Goal: Transaction & Acquisition: Obtain resource

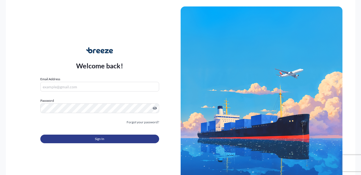
type input "[EMAIL_ADDRESS][DOMAIN_NAME]"
click at [107, 139] on button "Sign In" at bounding box center [99, 138] width 119 height 9
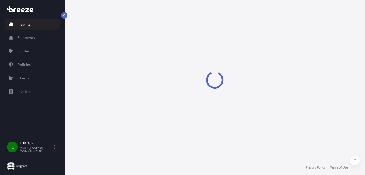
select select "2025"
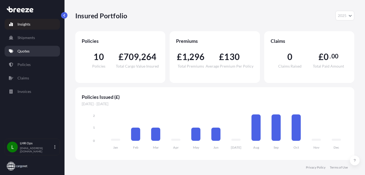
click at [29, 50] on p "Quotes" at bounding box center [23, 50] width 12 height 5
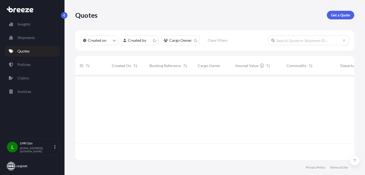
scroll to position [83, 275]
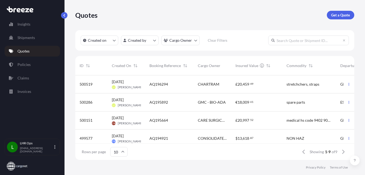
click at [179, 85] on div "AQ196294" at bounding box center [170, 83] width 40 height 5
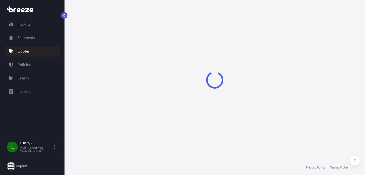
select select "Road"
select select "Air"
select select "1"
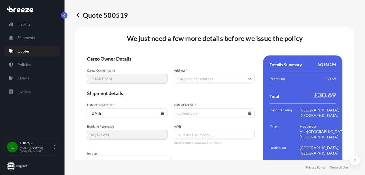
scroll to position [705, 0]
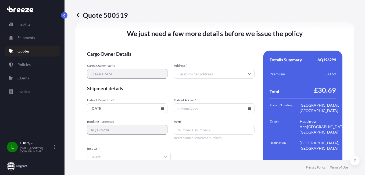
click at [248, 72] on icon at bounding box center [249, 73] width 3 height 3
click at [182, 73] on input "Address *" at bounding box center [214, 74] width 80 height 10
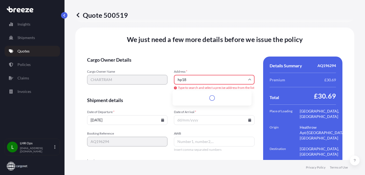
scroll to position [715, 0]
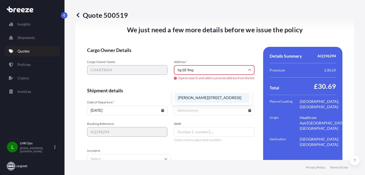
click at [211, 97] on li "[PERSON_NAME][STREET_ADDRESS]" at bounding box center [212, 98] width 75 height 10
type input "[PERSON_NAME][STREET_ADDRESS]"
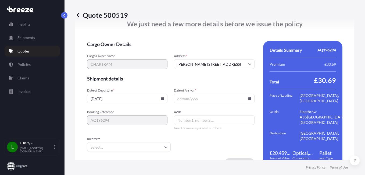
scroll to position [705, 0]
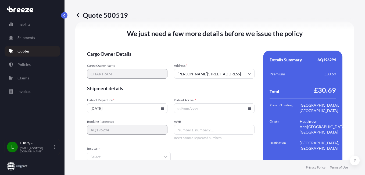
click at [161, 107] on icon at bounding box center [162, 108] width 3 height 3
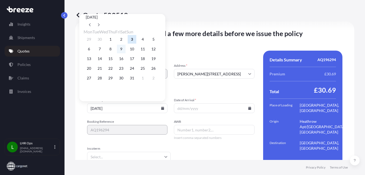
click at [126, 48] on button "9" at bounding box center [121, 49] width 9 height 9
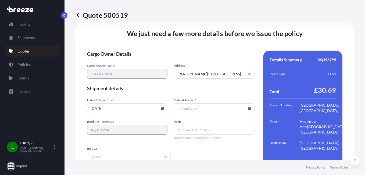
type input "[DATE]"
click at [248, 107] on icon at bounding box center [249, 108] width 3 height 3
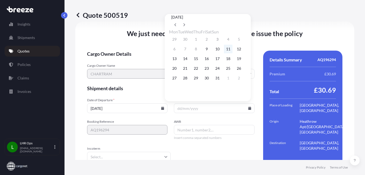
click at [233, 50] on button "11" at bounding box center [228, 49] width 9 height 9
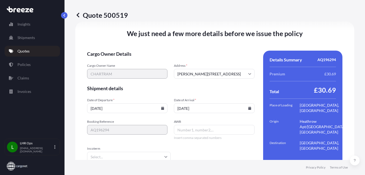
type input "[DATE]"
click at [187, 129] on input "AWB" at bounding box center [214, 130] width 80 height 10
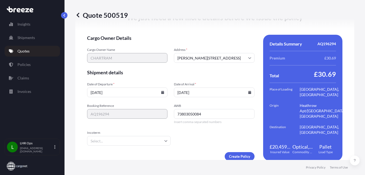
scroll to position [729, 0]
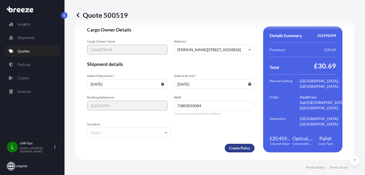
type input "73803050084"
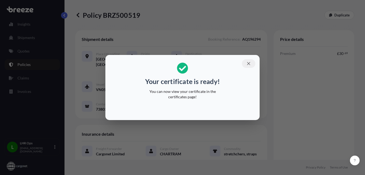
click at [249, 61] on icon "button" at bounding box center [248, 63] width 5 height 5
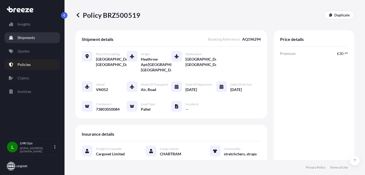
click at [26, 36] on p "Shipments" at bounding box center [25, 37] width 17 height 5
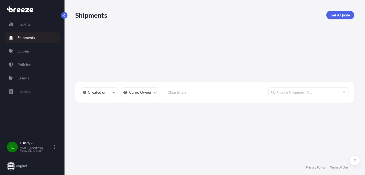
scroll to position [100, 275]
click at [22, 64] on p "Policies" at bounding box center [23, 64] width 13 height 5
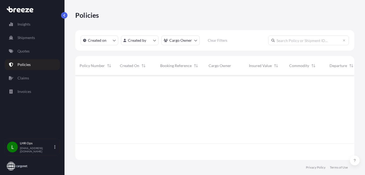
scroll to position [83, 275]
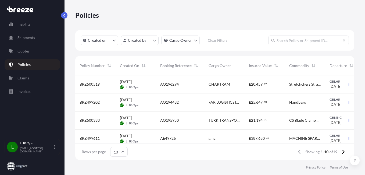
click at [175, 84] on span "AQ196294" at bounding box center [169, 83] width 19 height 5
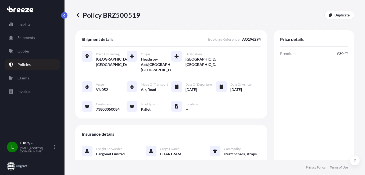
scroll to position [154, 0]
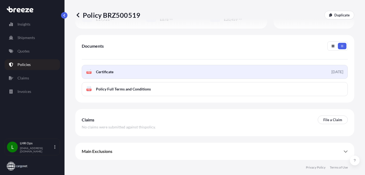
drag, startPoint x: 142, startPoint y: 72, endPoint x: 126, endPoint y: 71, distance: 16.2
click at [126, 71] on link "PDF Certificate [DATE]" at bounding box center [215, 72] width 266 height 14
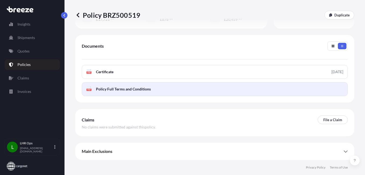
click at [132, 90] on span "Policy Full Terms and Conditions" at bounding box center [123, 88] width 55 height 5
